Goal: Information Seeking & Learning: Learn about a topic

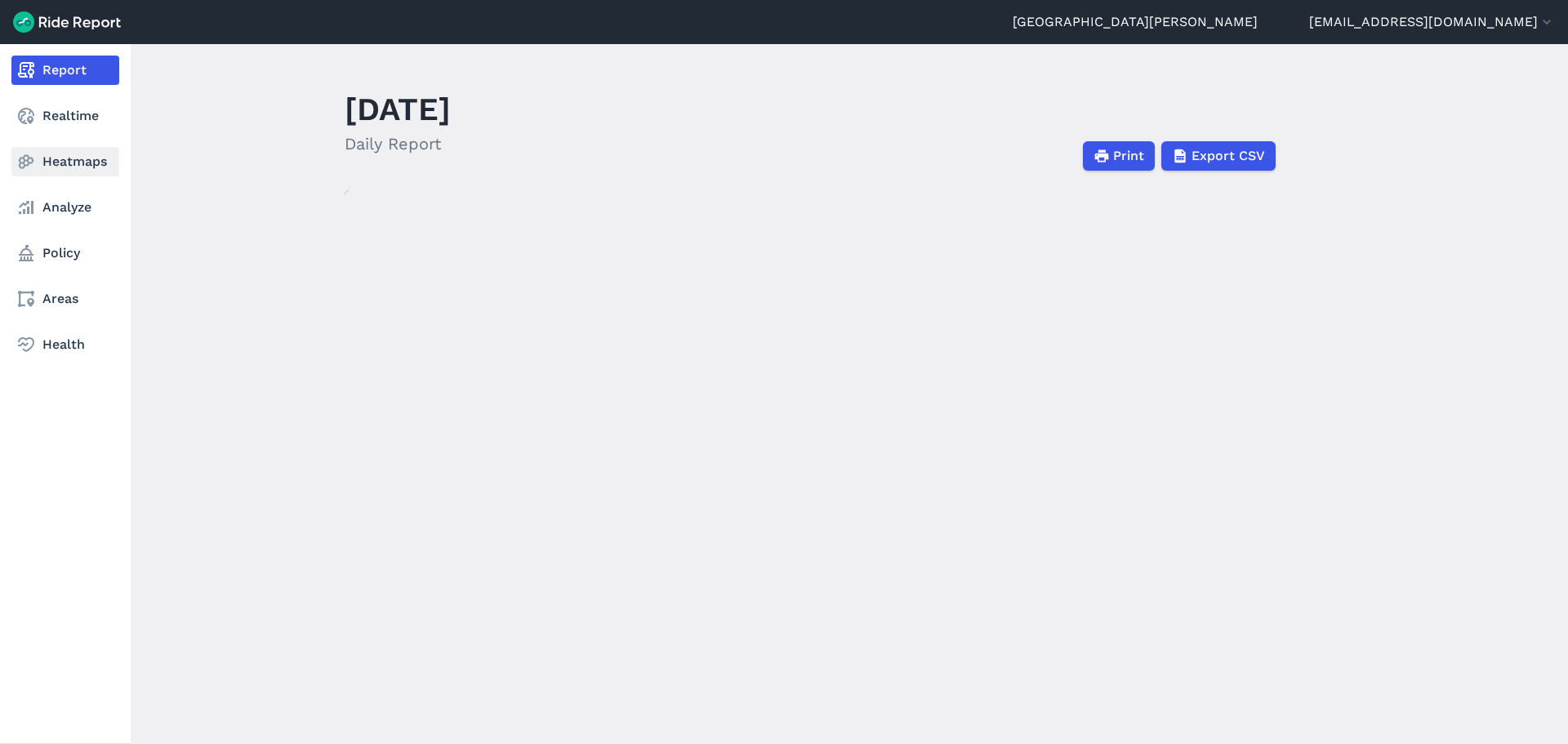
click at [59, 168] on link "Heatmaps" at bounding box center [65, 161] width 108 height 29
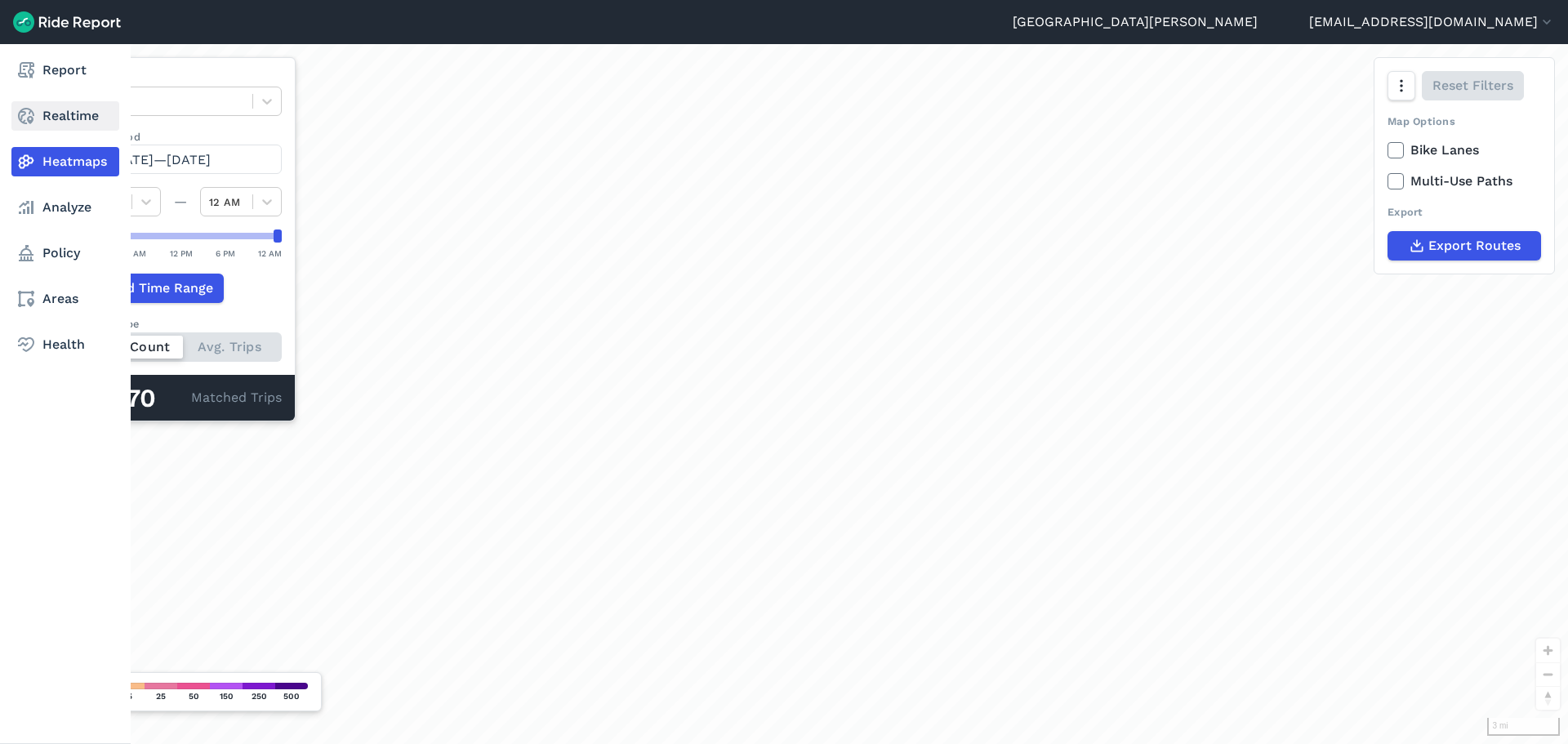
click at [58, 115] on link "Realtime" at bounding box center [65, 115] width 108 height 29
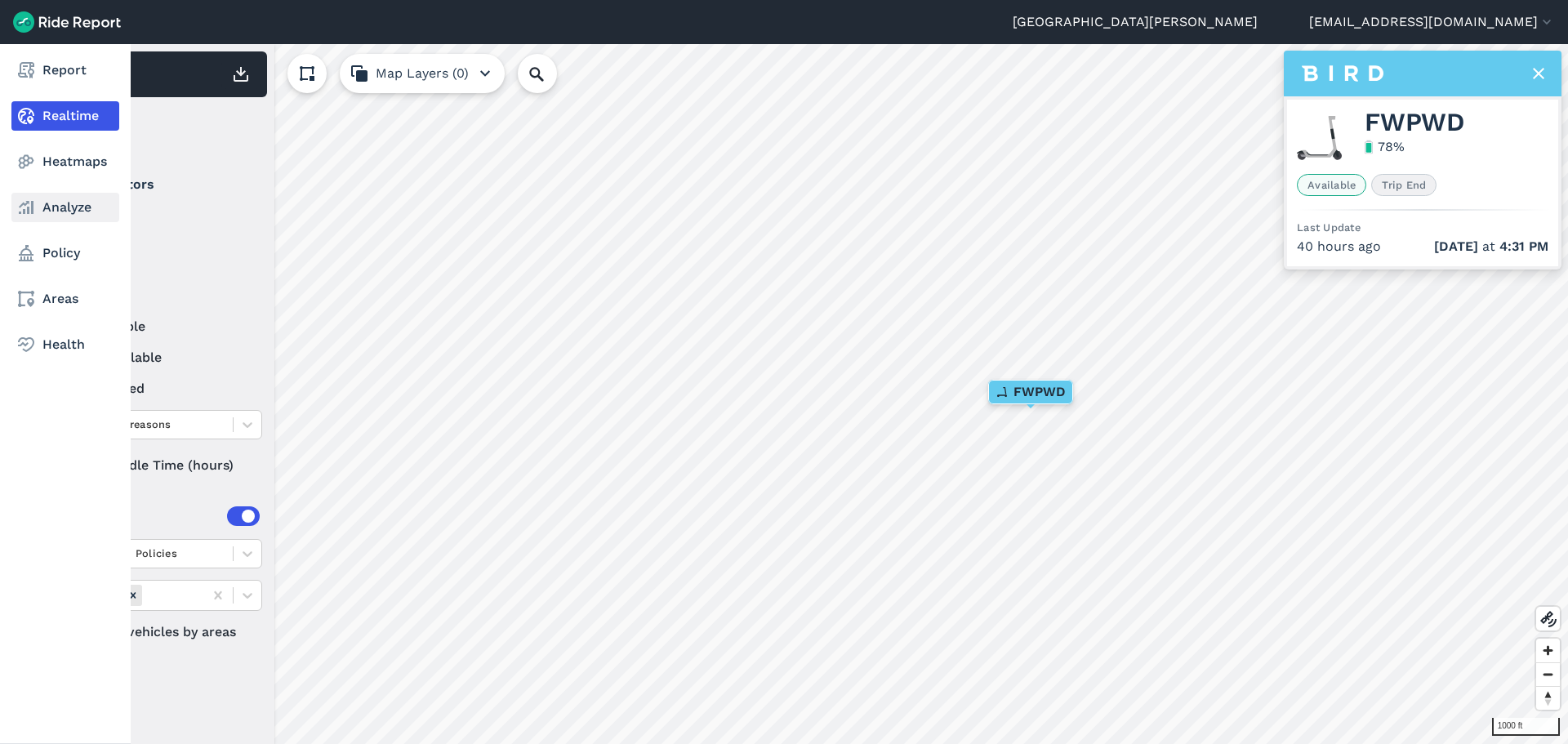
click at [47, 205] on link "Analyze" at bounding box center [65, 207] width 108 height 29
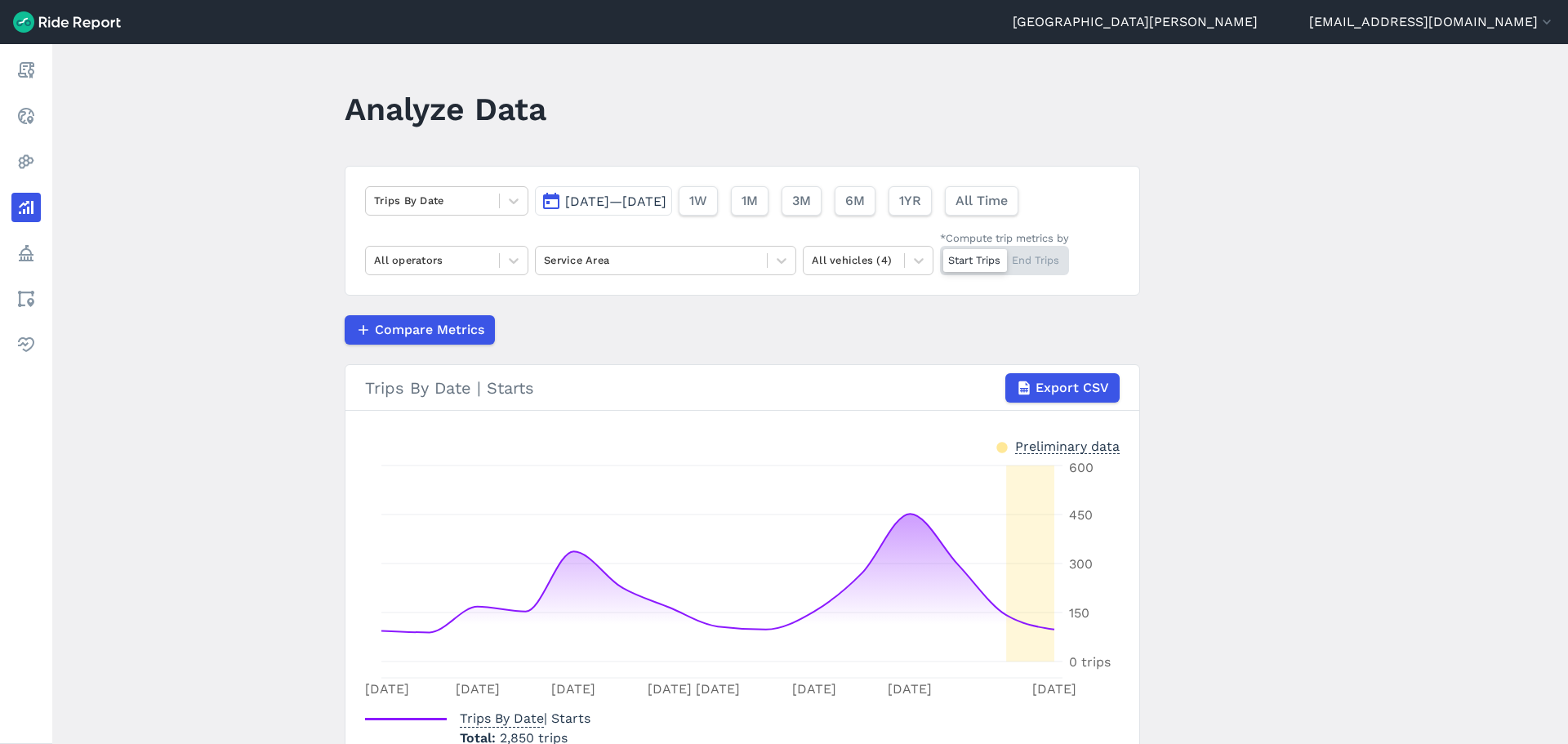
click at [657, 205] on span "[DATE]—[DATE]" at bounding box center [616, 201] width 101 height 16
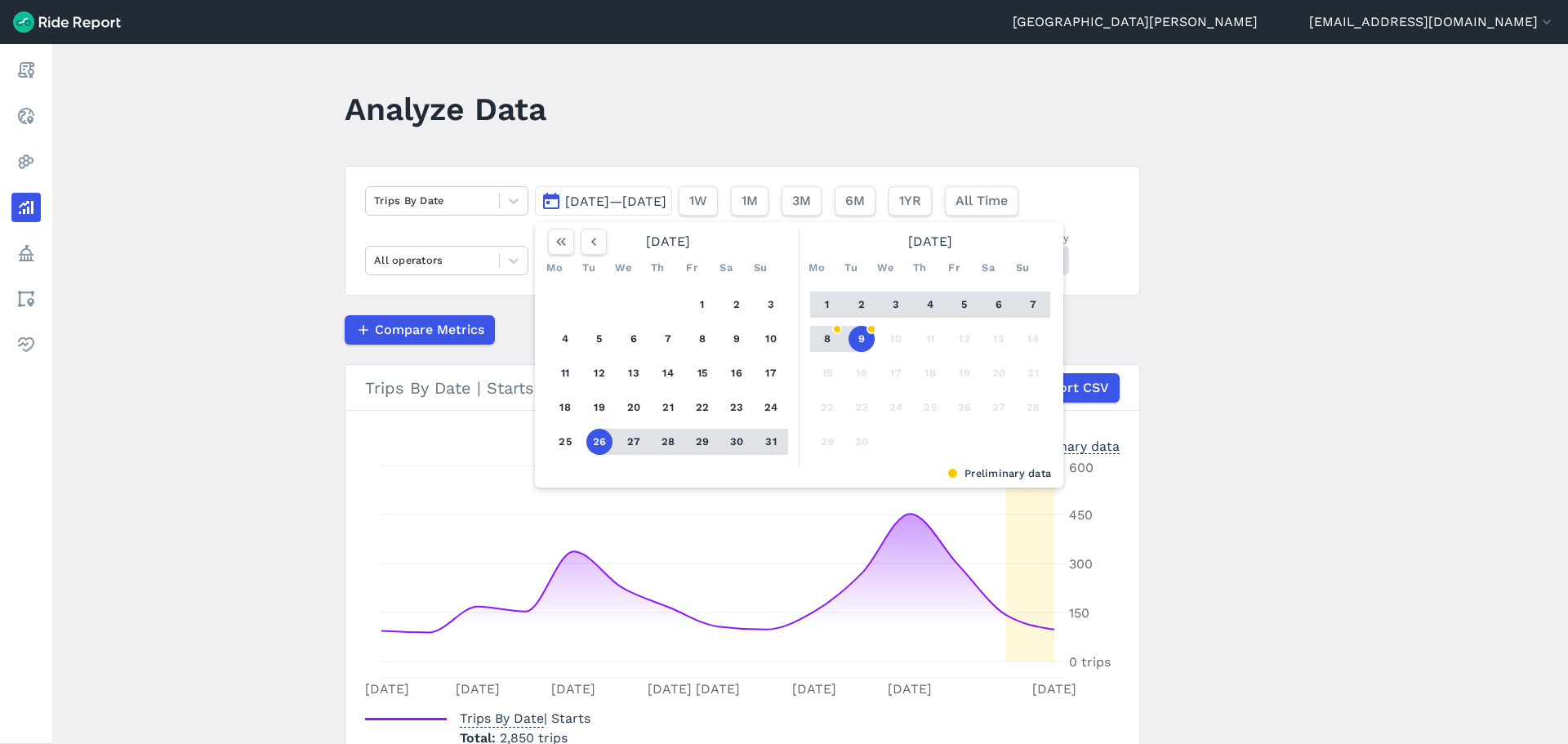
click at [524, 285] on div "Trips By Date [DATE]—[DATE] [DATE] Mo Tu We Th Fr Sa Su 1 2 3 4 5 6 7 8 9 10 11…" at bounding box center [743, 230] width 795 height 130
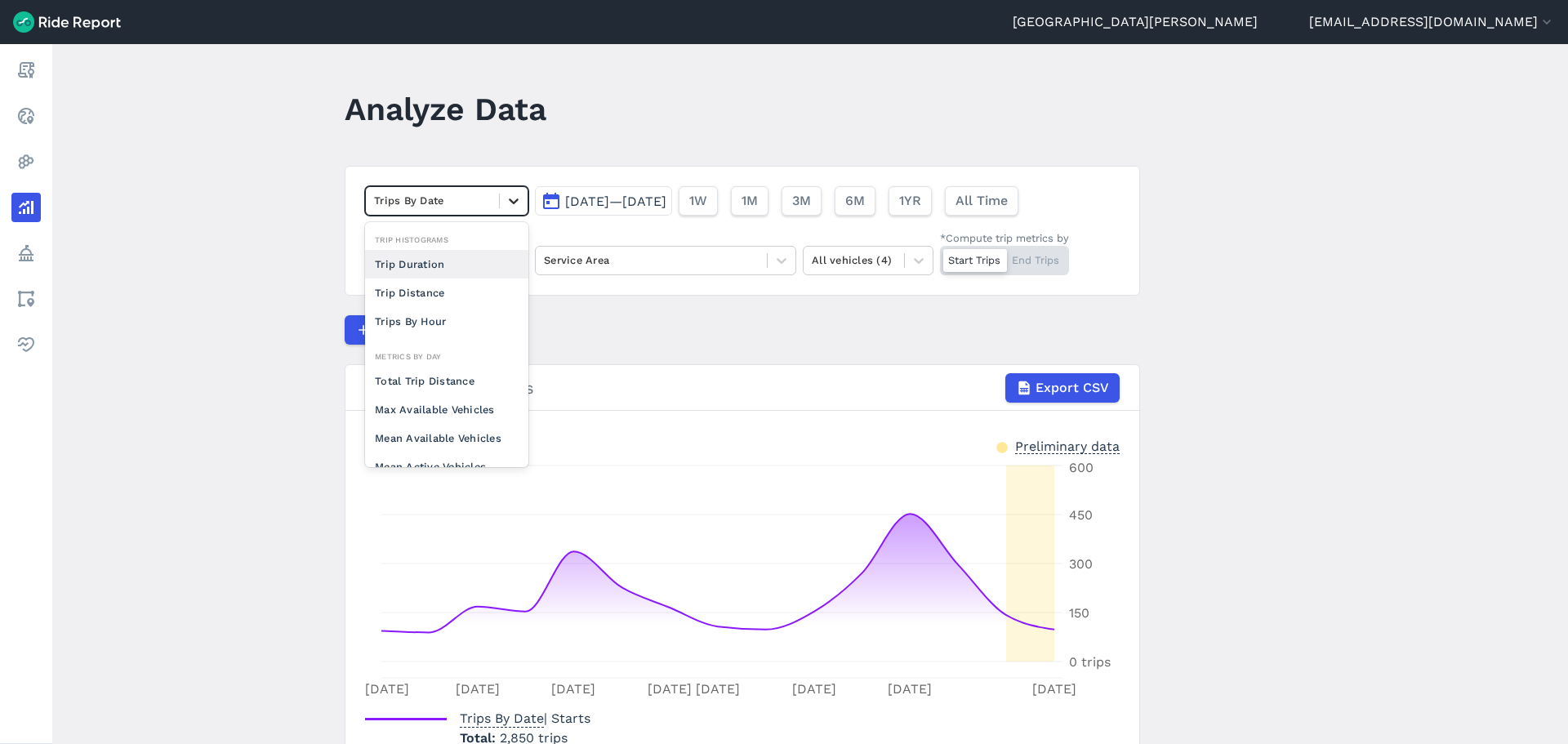
click at [507, 197] on icon at bounding box center [513, 201] width 17 height 17
click at [430, 248] on div "Trips By Hour" at bounding box center [446, 240] width 163 height 28
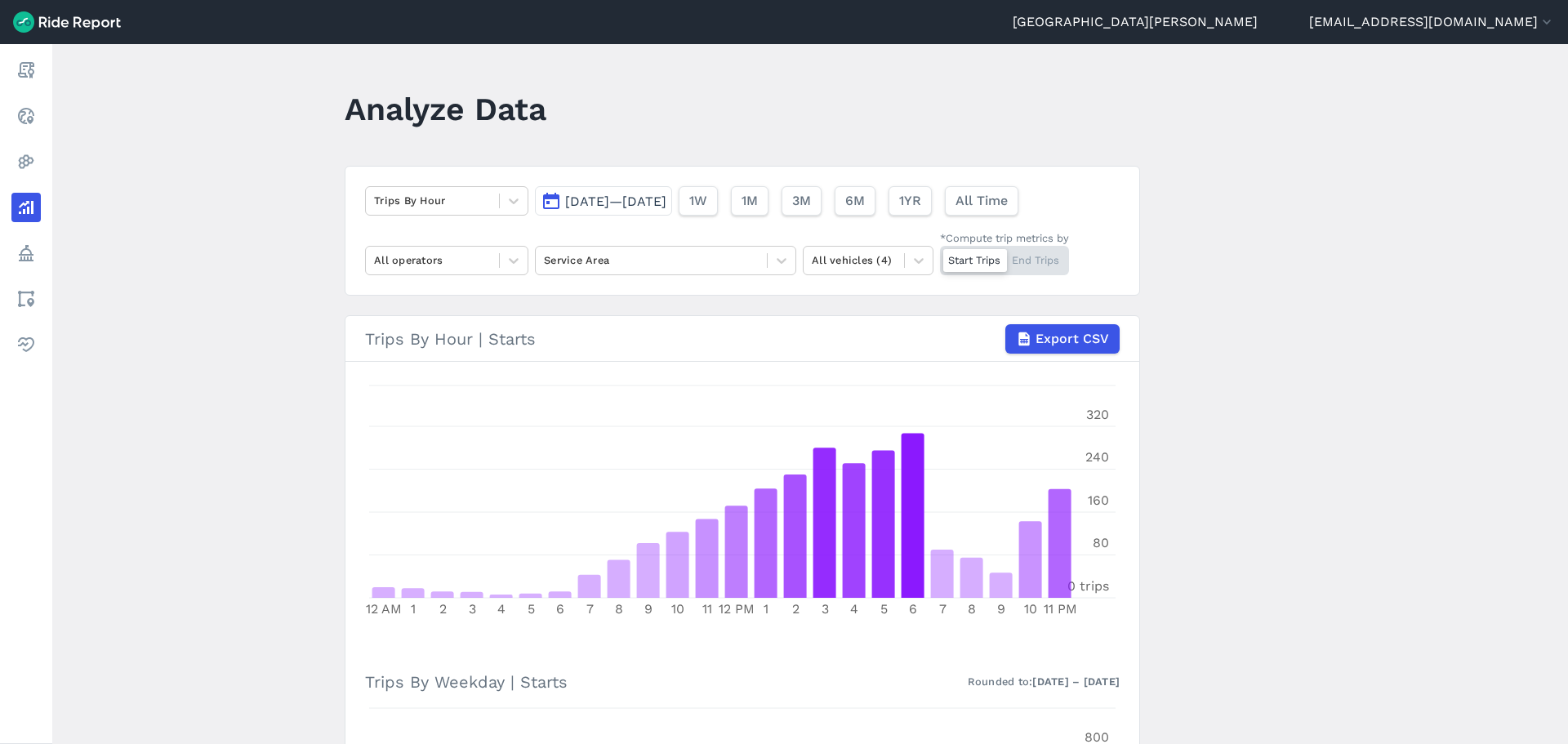
click at [667, 205] on span "[DATE]—[DATE]" at bounding box center [616, 201] width 101 height 16
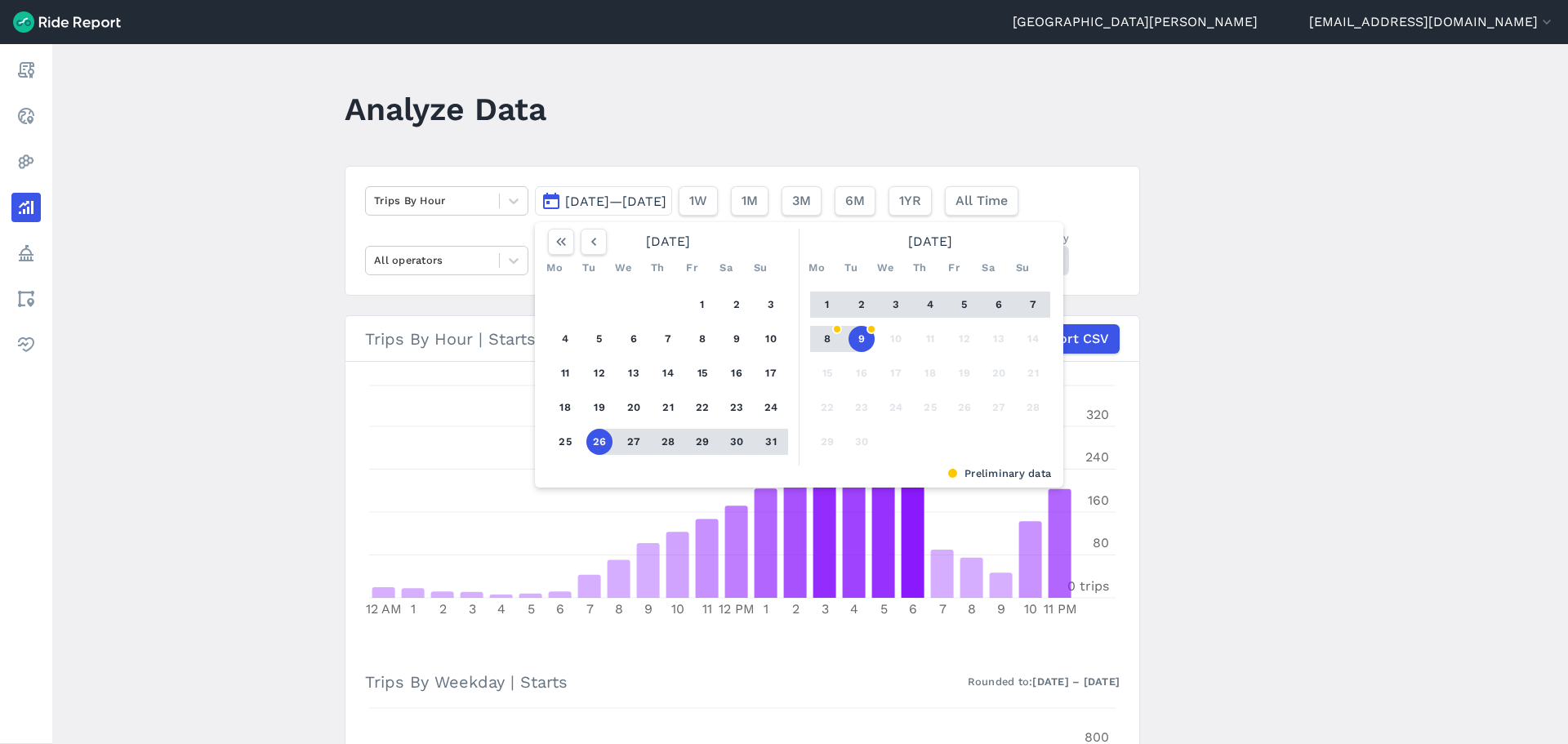
click at [856, 307] on button "2" at bounding box center [862, 305] width 26 height 26
click at [864, 352] on div "1 2 3 4 5 6 7 8 9 10 11 12 13 14 15 16 17 18 19 20 21 22 23 24 25 26 27 28 29 30" at bounding box center [930, 373] width 253 height 184
click at [861, 346] on button "9" at bounding box center [862, 339] width 26 height 26
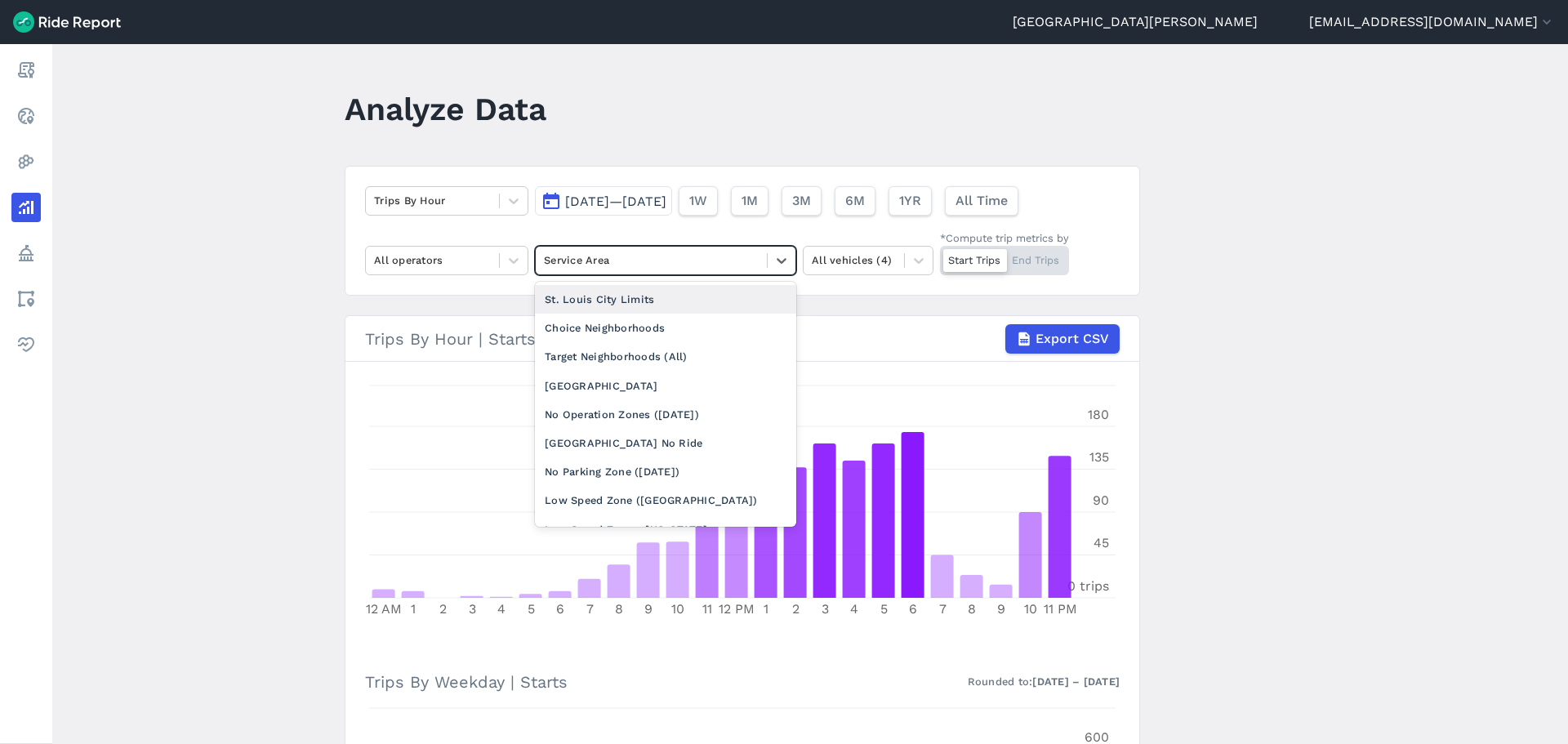
click at [711, 267] on div at bounding box center [652, 259] width 215 height 19
click at [657, 390] on div "[GEOGRAPHIC_DATA]" at bounding box center [666, 385] width 261 height 28
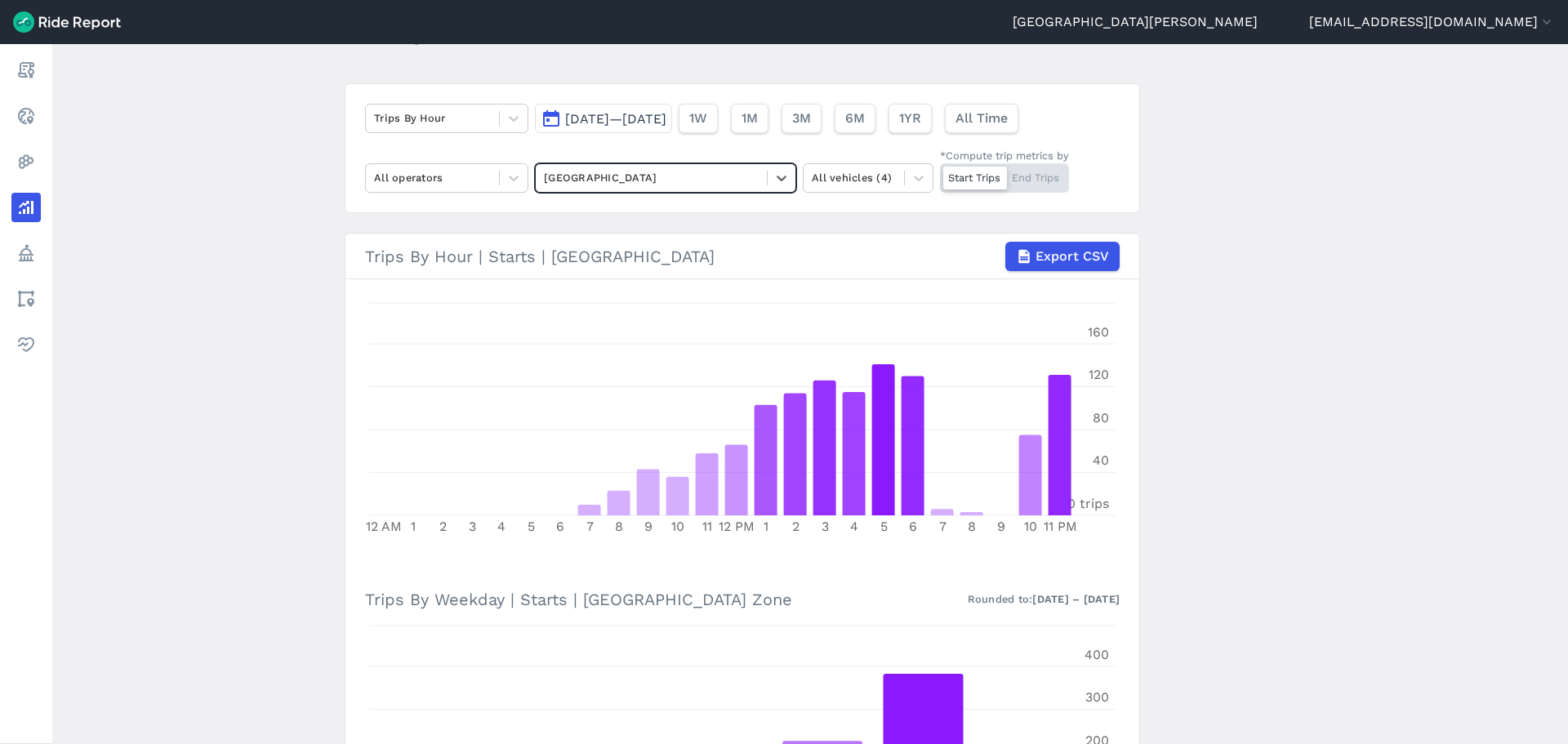
scroll to position [82, 0]
click at [645, 115] on span "[DATE]—[DATE]" at bounding box center [616, 120] width 101 height 16
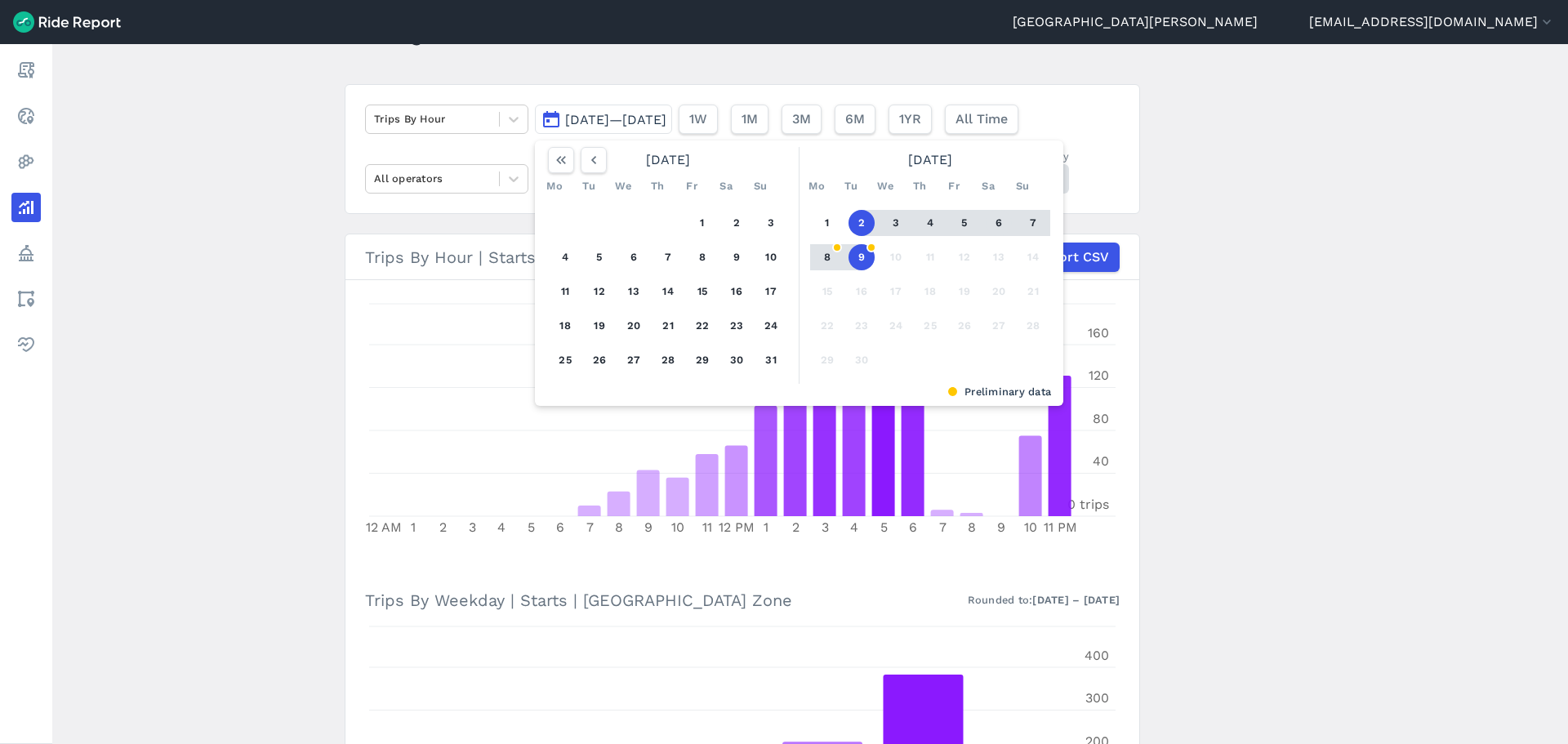
click at [991, 224] on button "6" at bounding box center [999, 223] width 26 height 26
click at [997, 224] on button "6" at bounding box center [999, 223] width 26 height 26
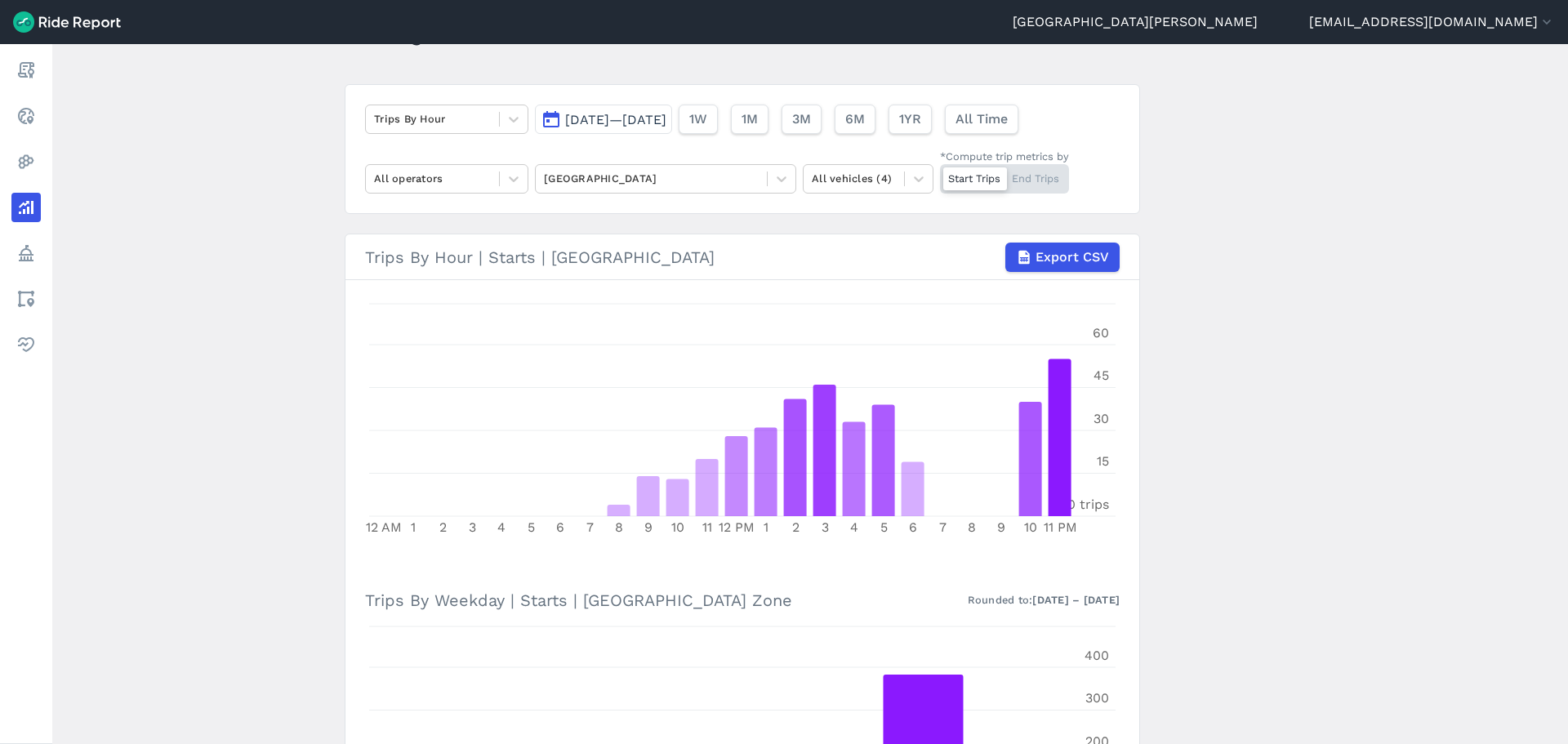
click at [654, 121] on span "[DATE]—[DATE]" at bounding box center [616, 120] width 101 height 16
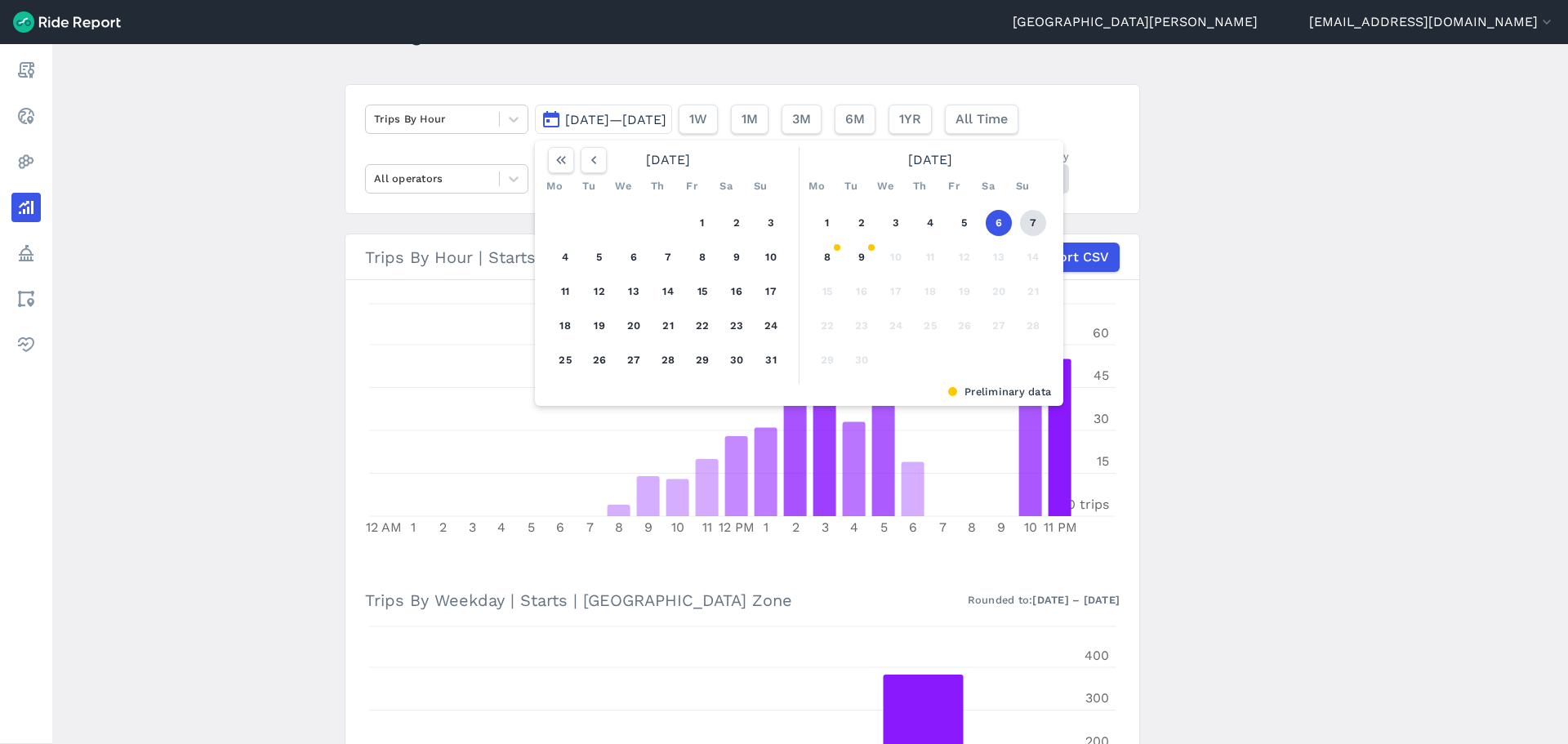
click at [1021, 226] on button "7" at bounding box center [1034, 223] width 26 height 26
click at [1027, 222] on button "7" at bounding box center [1034, 223] width 26 height 26
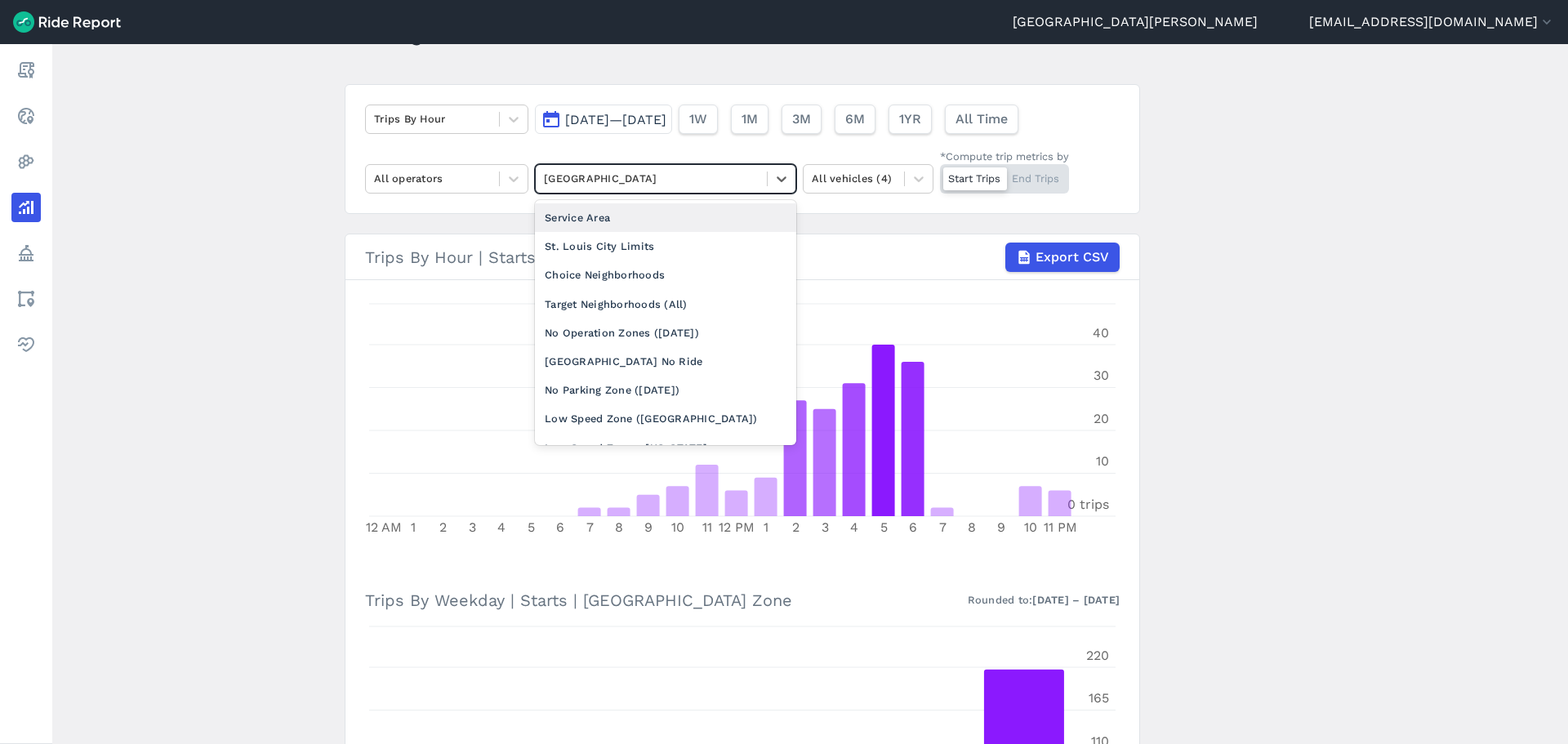
click at [674, 175] on div at bounding box center [652, 178] width 215 height 19
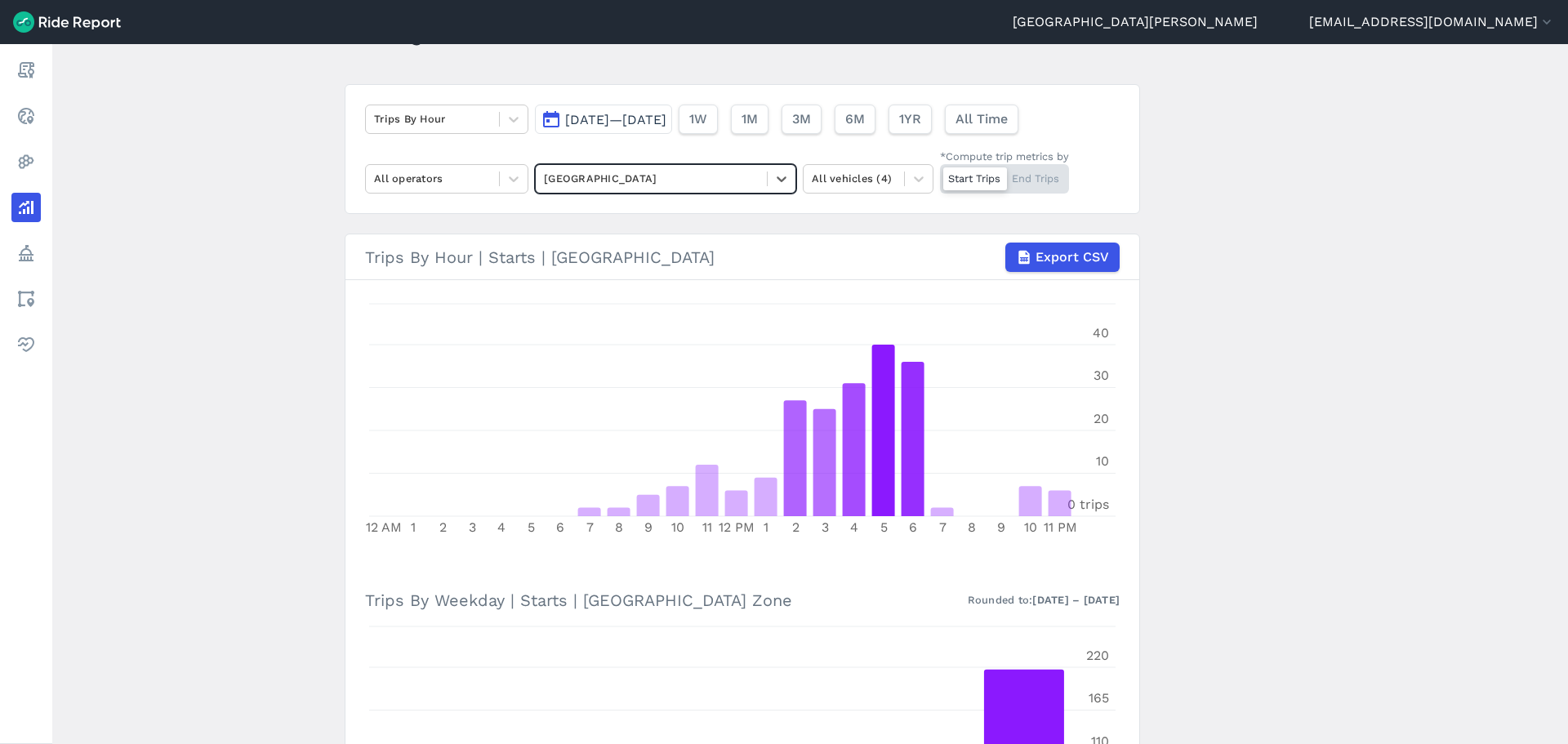
click at [585, 120] on span "[DATE]—[DATE]" at bounding box center [616, 120] width 101 height 16
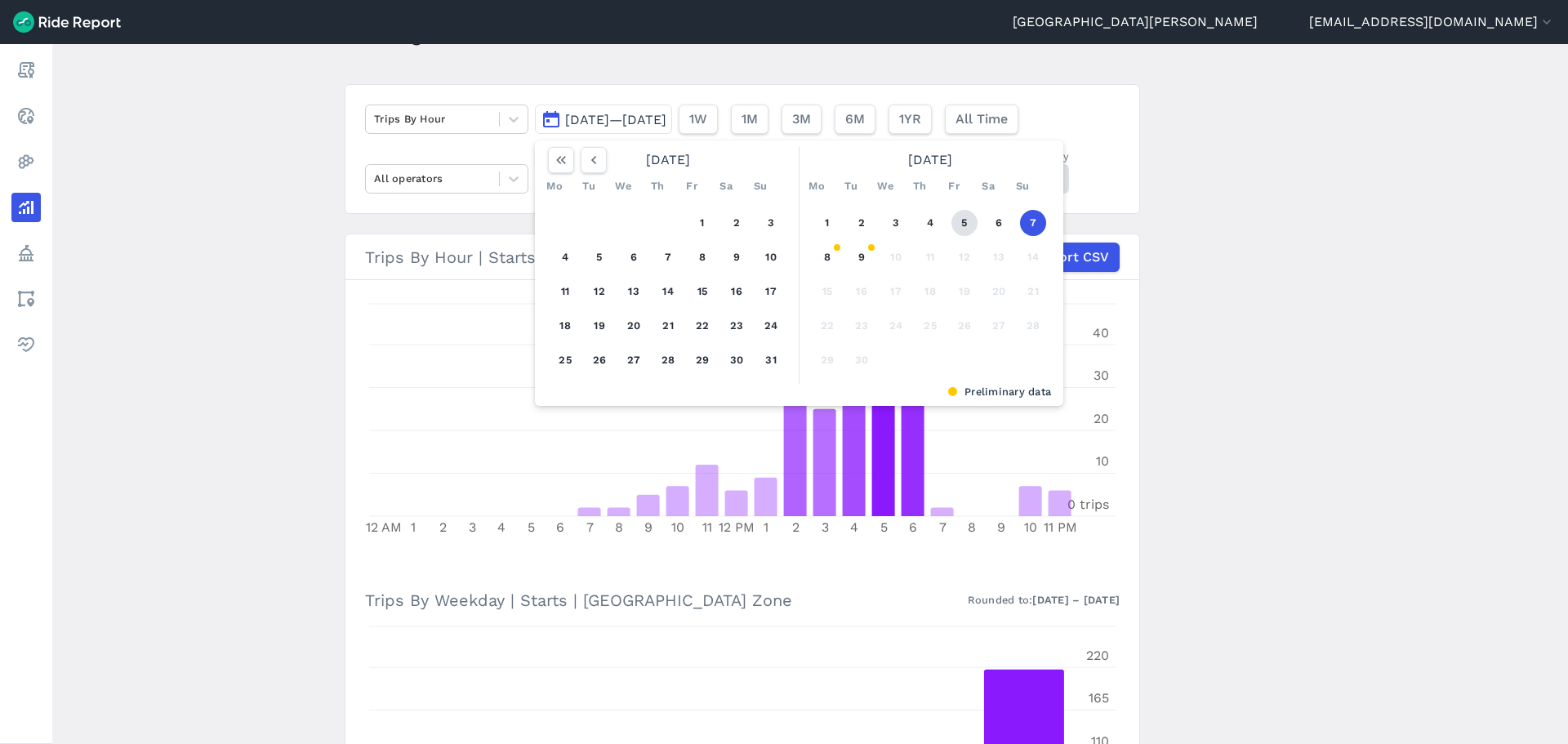
click at [959, 233] on button "5" at bounding box center [965, 223] width 26 height 26
click at [964, 225] on button "5" at bounding box center [965, 223] width 26 height 26
